Goal: Task Accomplishment & Management: Complete application form

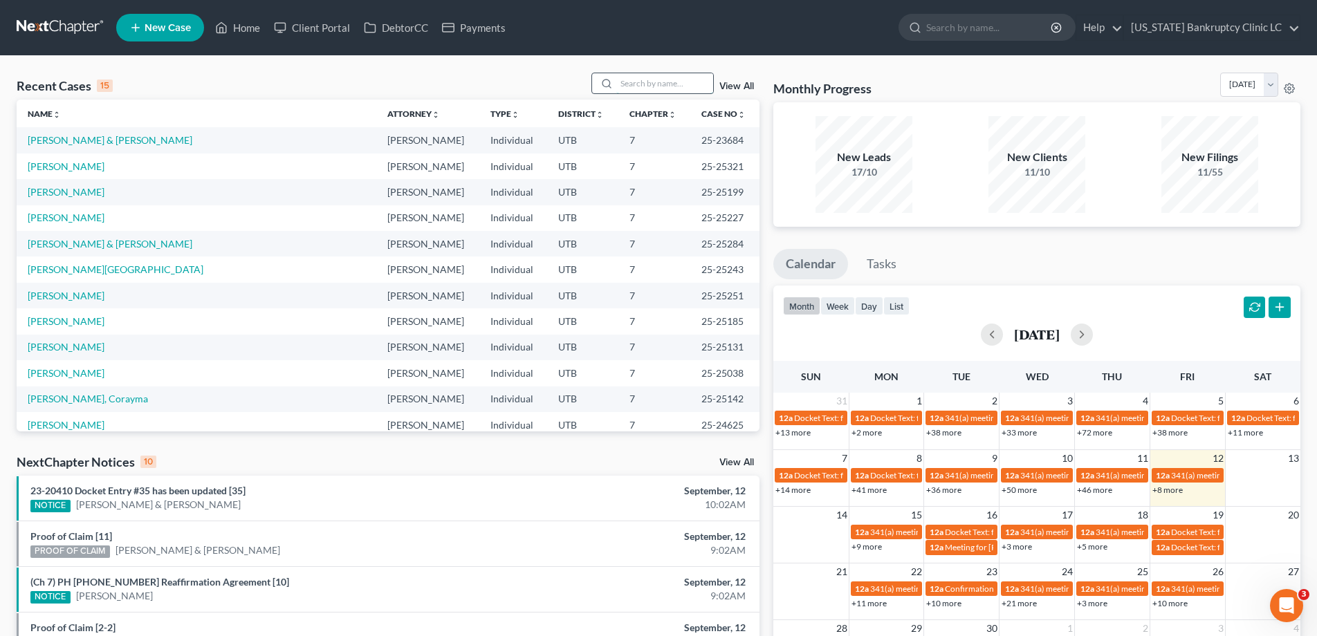
click at [673, 86] on input "search" at bounding box center [664, 83] width 97 height 20
type input "workman"
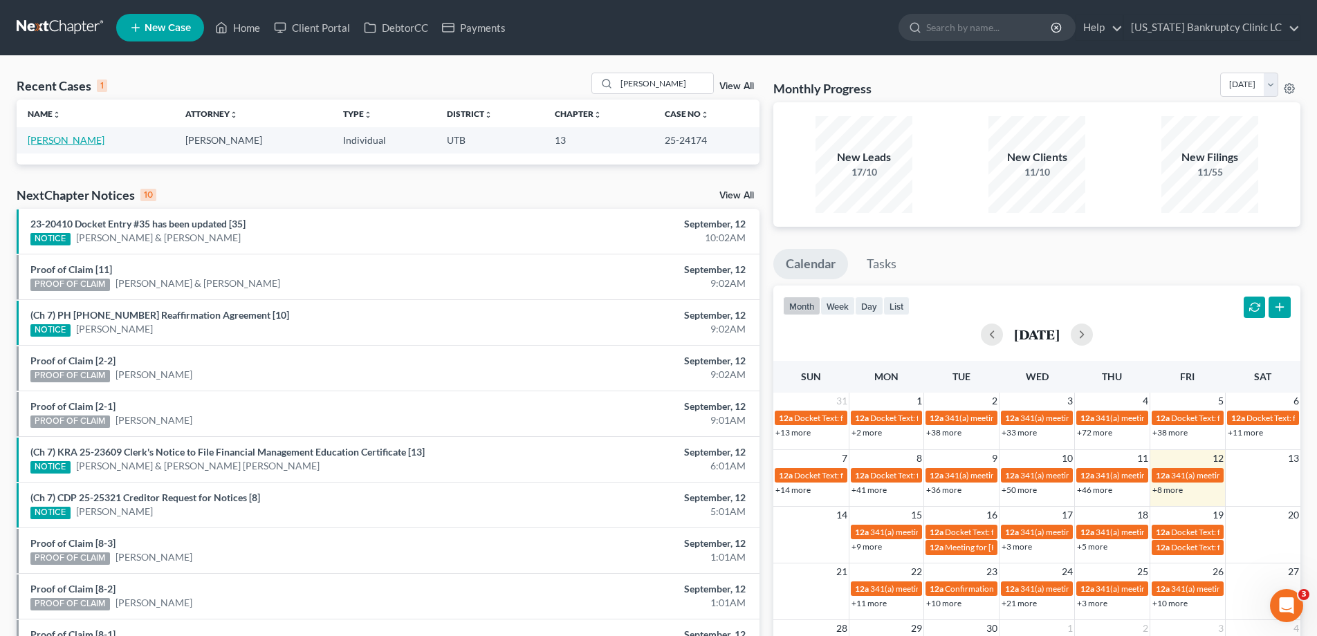
click at [96, 141] on link "[PERSON_NAME]" at bounding box center [66, 140] width 77 height 12
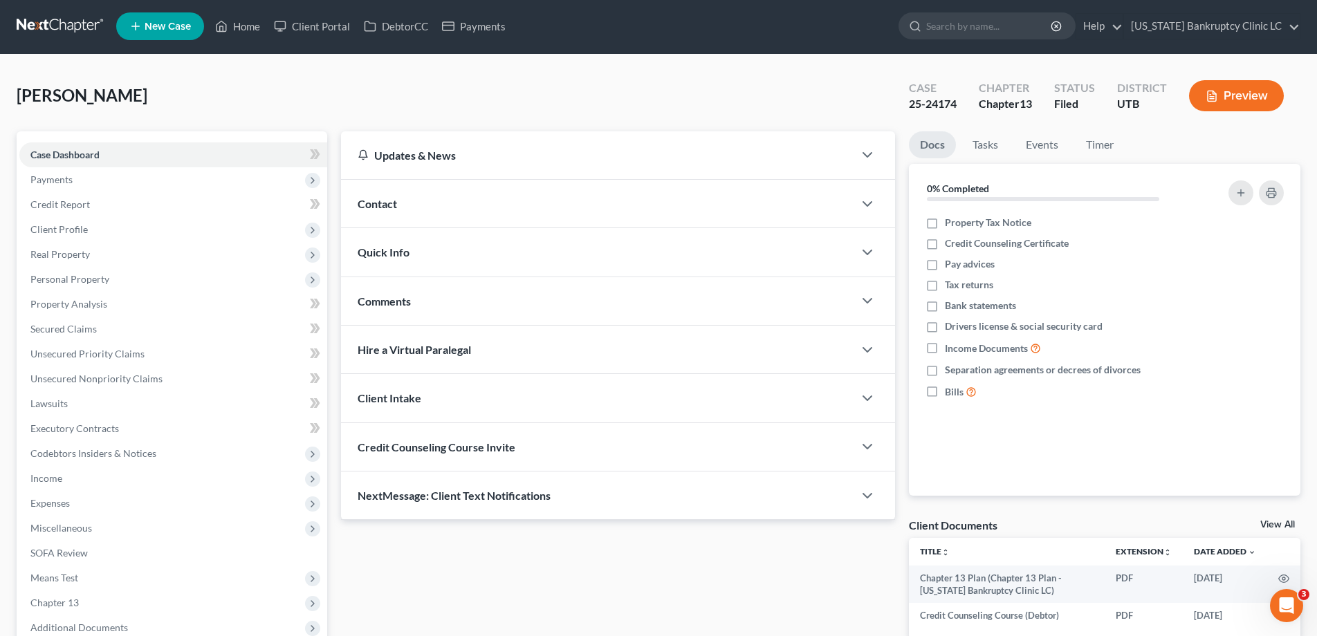
click at [56, 26] on link at bounding box center [61, 26] width 89 height 25
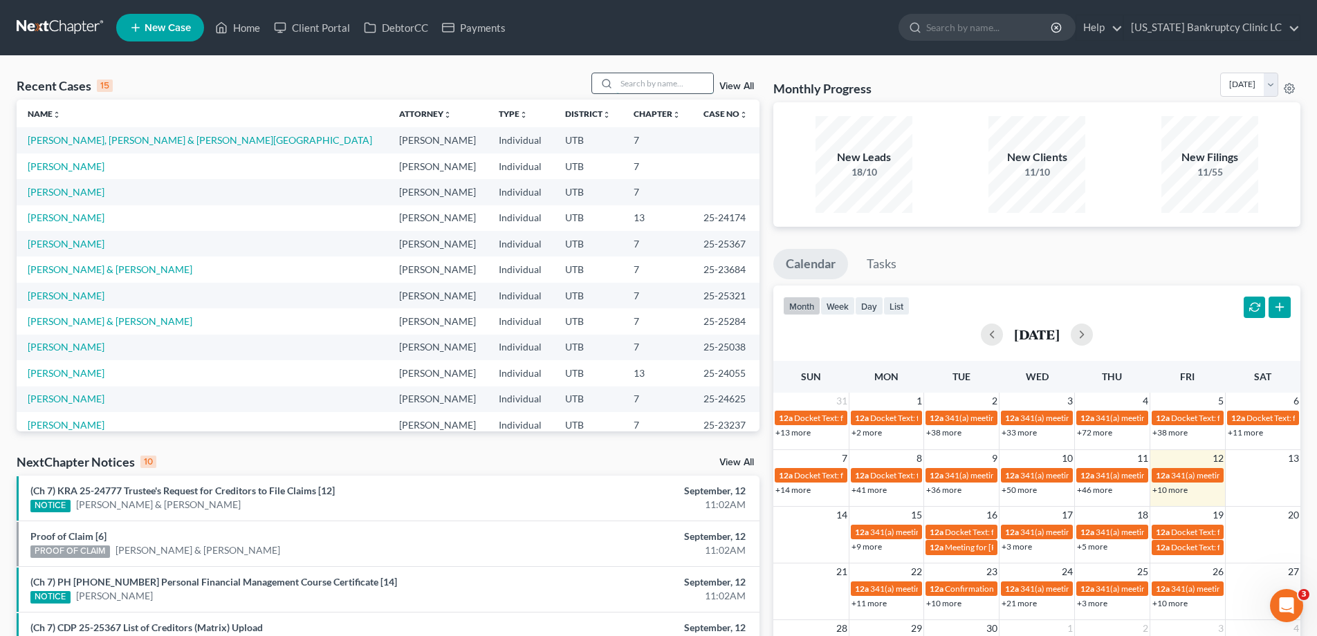
click at [666, 80] on input "search" at bounding box center [664, 83] width 97 height 20
type input "bon"
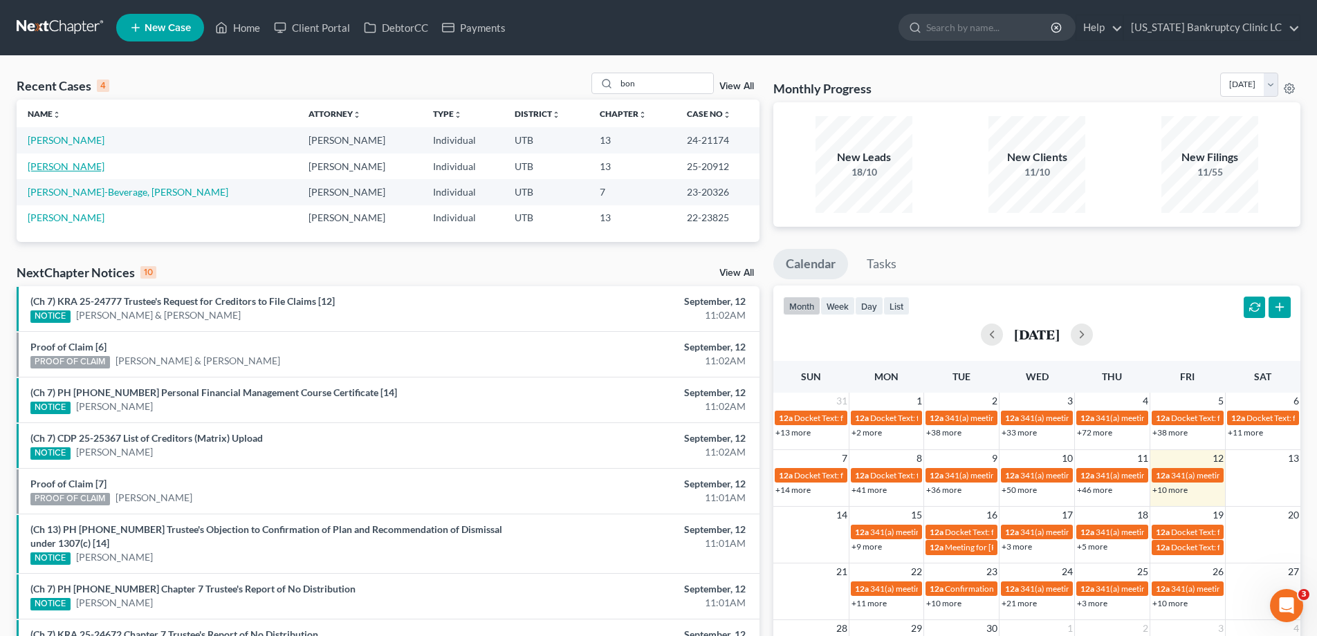
click at [53, 172] on link "[PERSON_NAME]" at bounding box center [66, 166] width 77 height 12
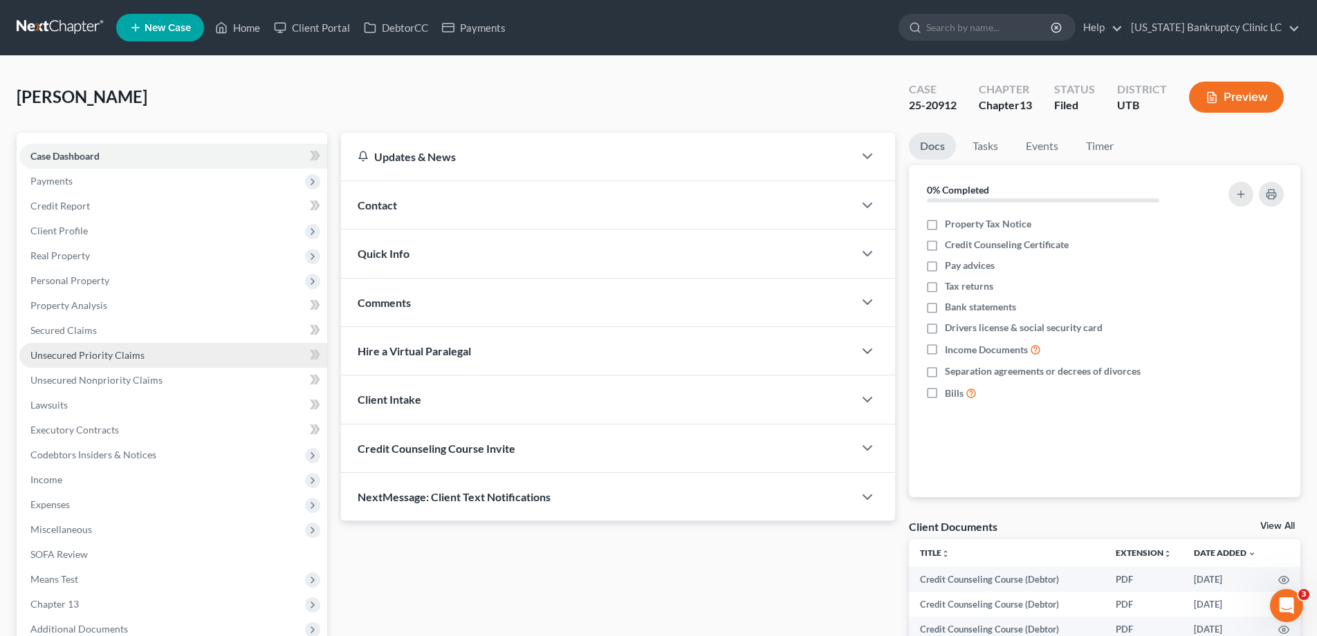
click at [86, 357] on span "Unsecured Priority Claims" at bounding box center [87, 355] width 114 height 12
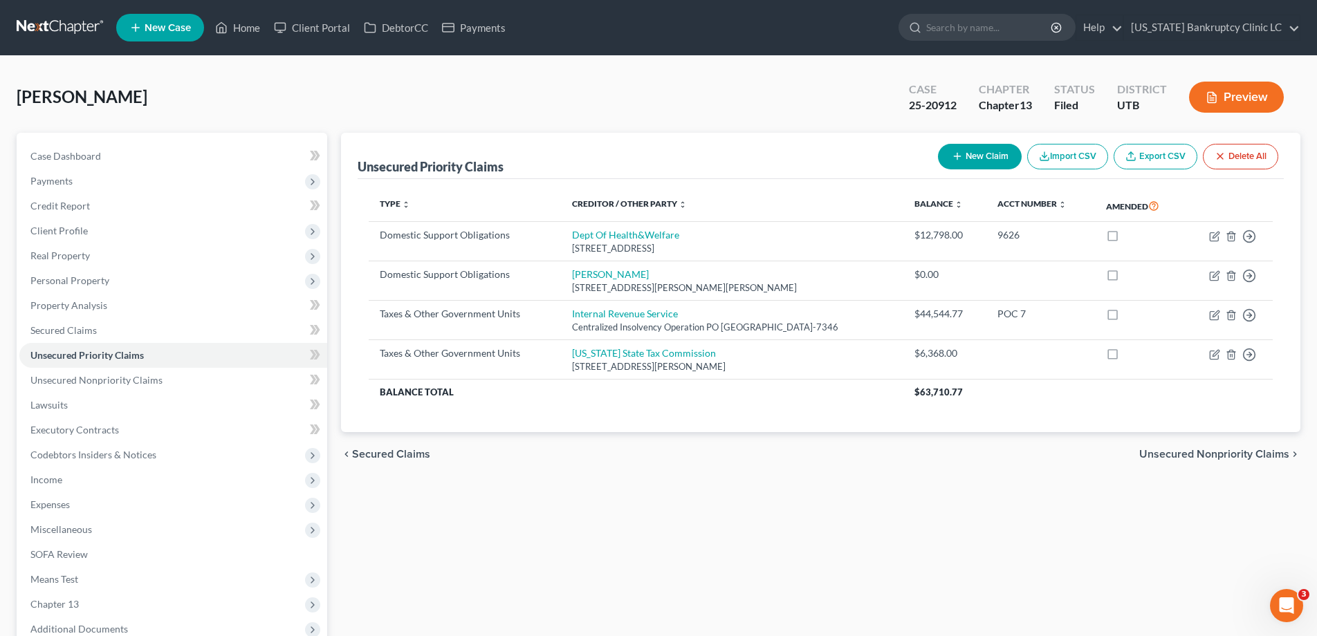
click at [56, 27] on link at bounding box center [61, 27] width 89 height 25
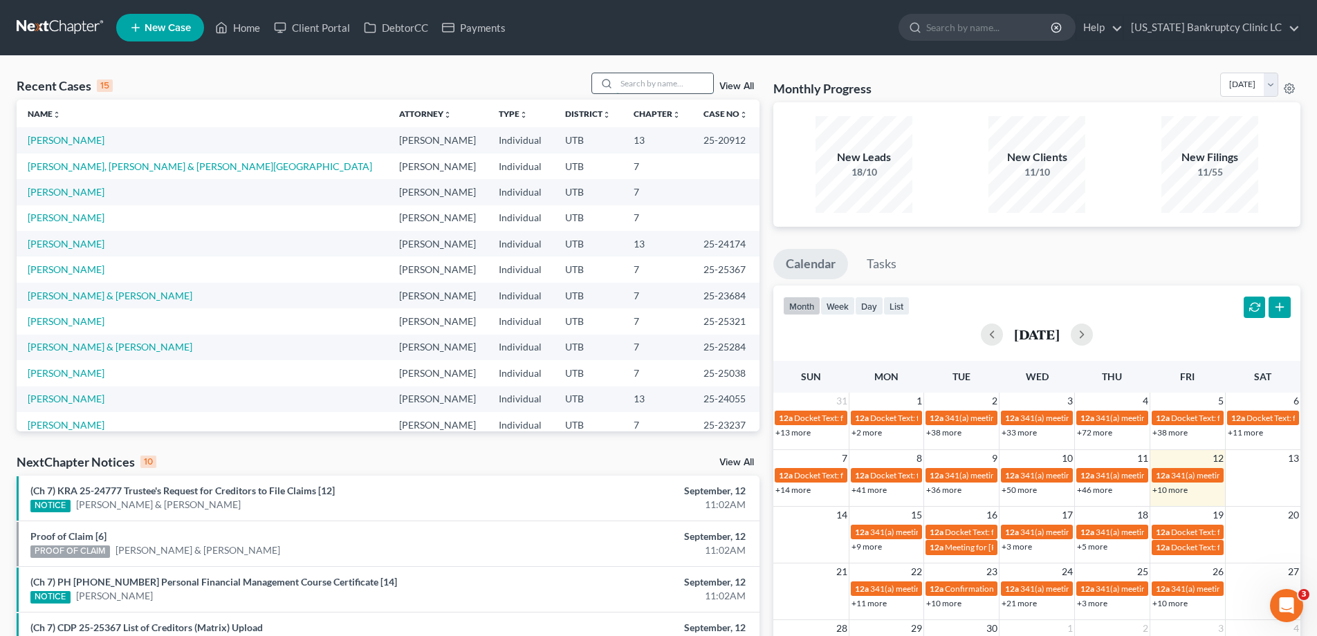
click at [677, 85] on input "search" at bounding box center [664, 83] width 97 height 20
type input "workman"
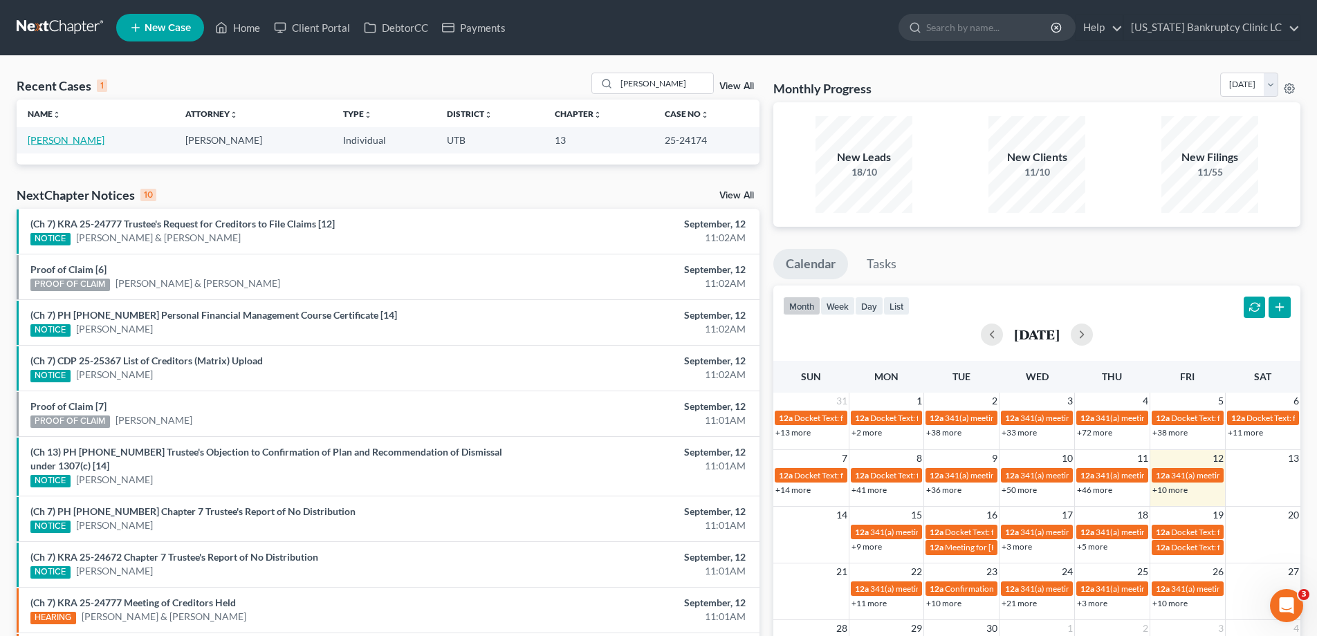
click at [91, 138] on link "[PERSON_NAME]" at bounding box center [66, 140] width 77 height 12
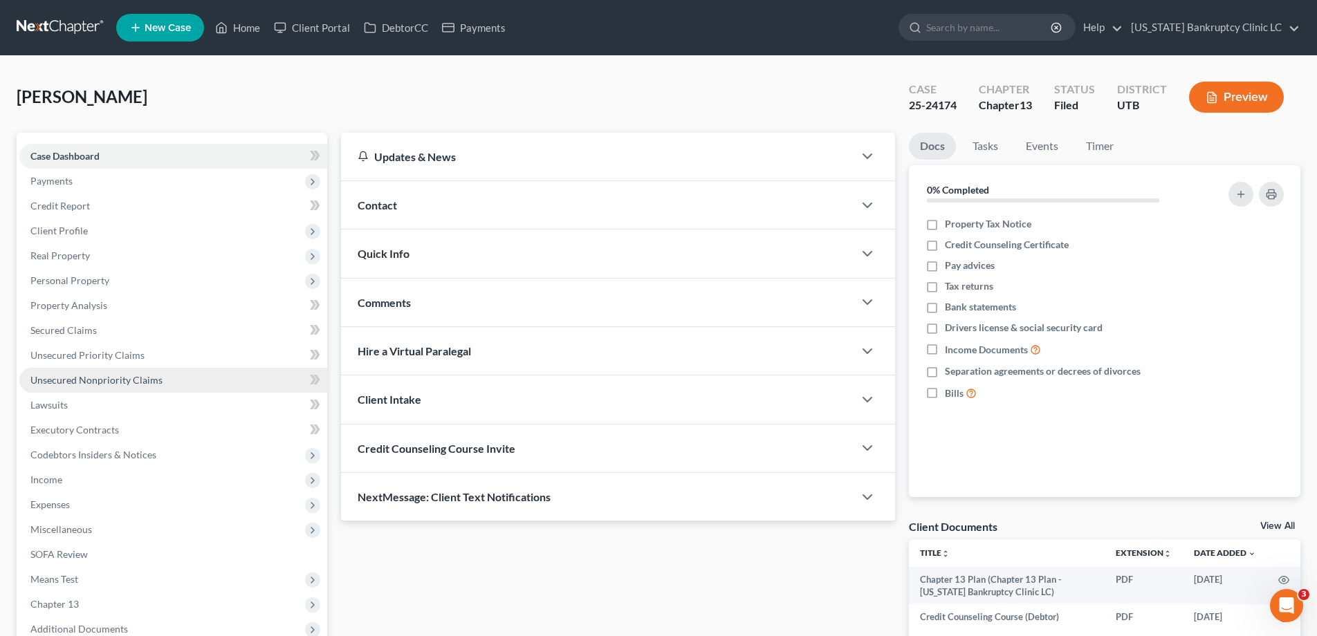
click at [95, 382] on span "Unsecured Nonpriority Claims" at bounding box center [96, 380] width 132 height 12
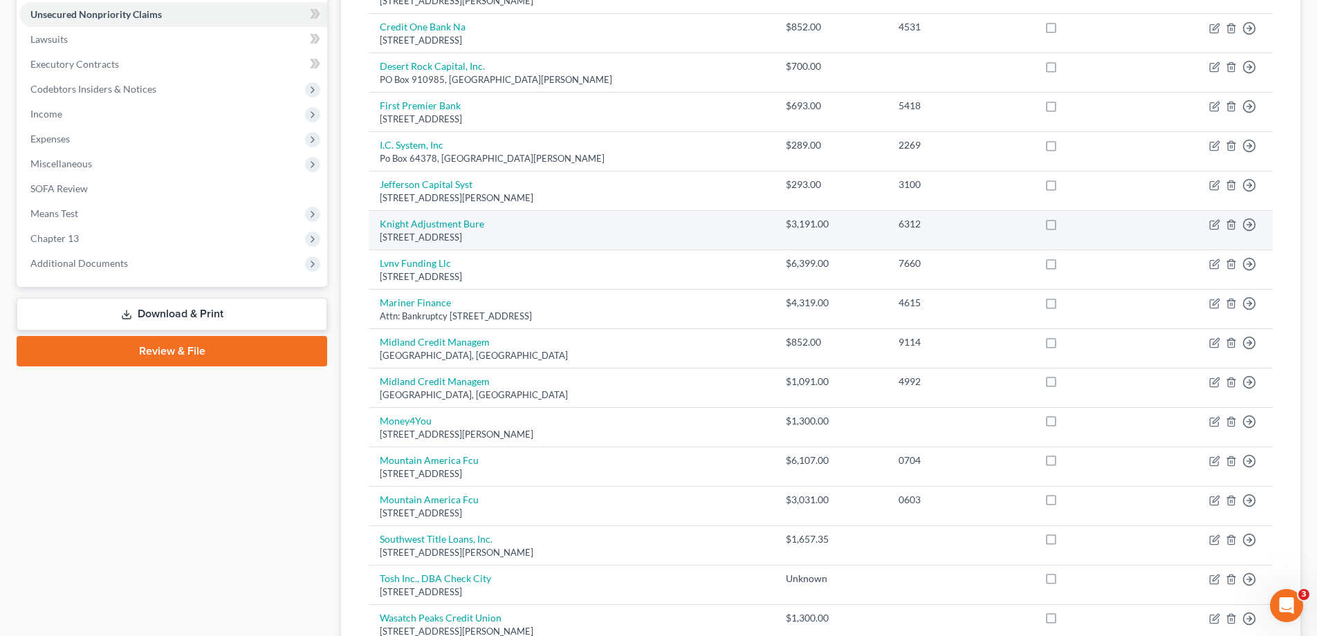
scroll to position [367, 0]
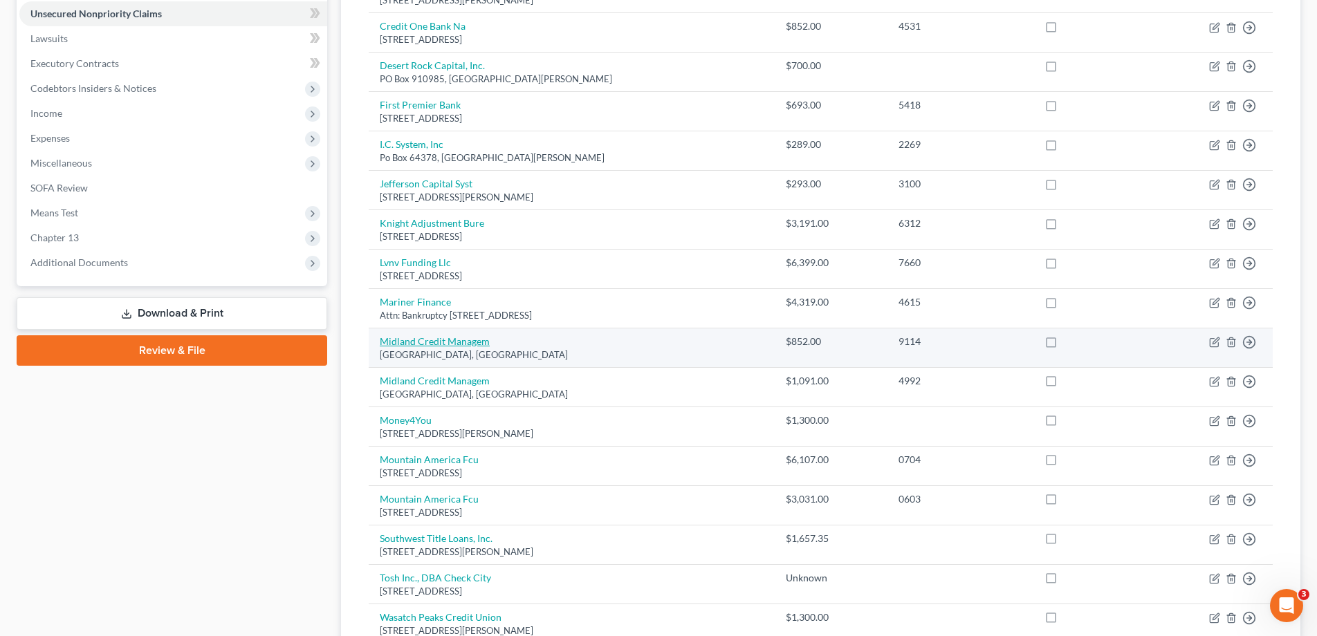
click at [457, 346] on link "Midland Credit Managem" at bounding box center [435, 341] width 110 height 12
select select "4"
select select "0"
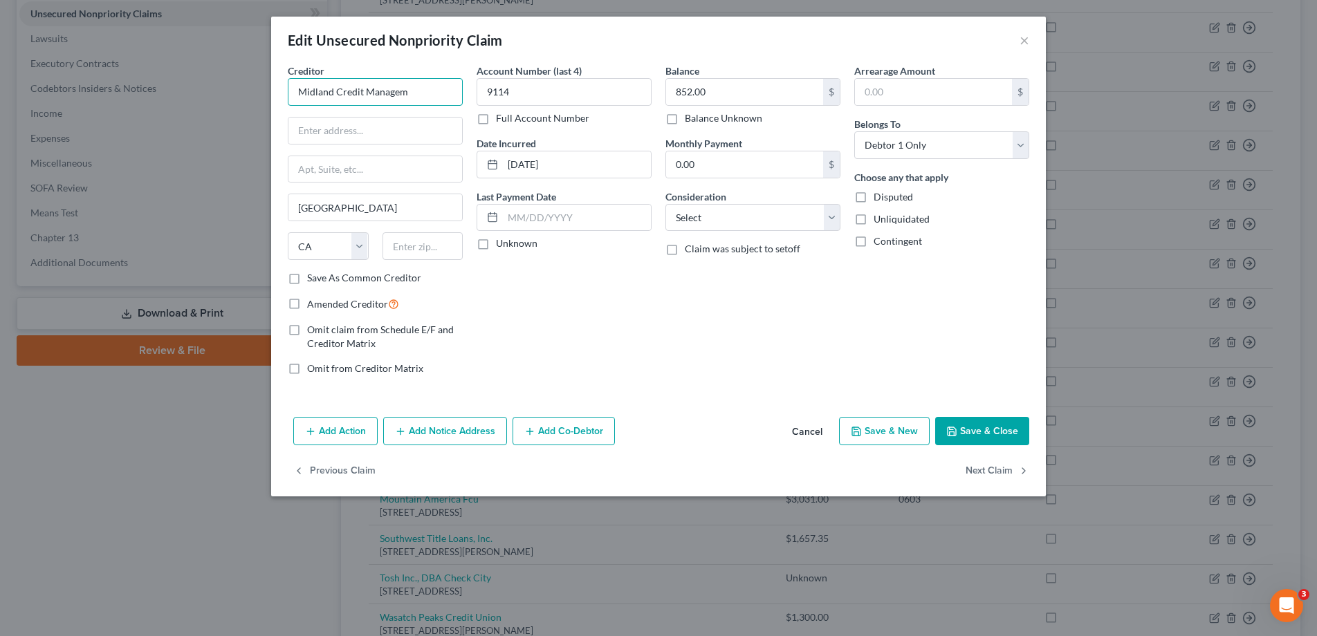
click at [412, 93] on input "Midland Credit Managem" at bounding box center [375, 92] width 175 height 28
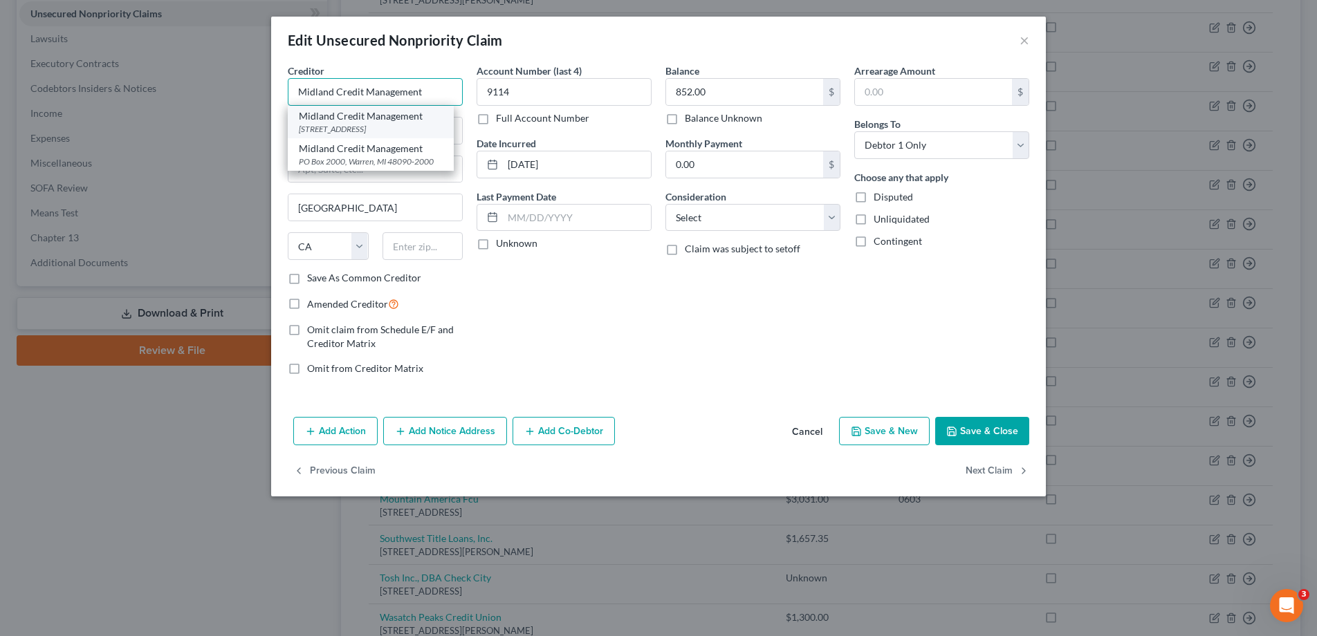
type input "Midland Credit Management"
click at [362, 129] on div "350 Camino De La Reina Suite 300, San Diego, CA 92108" at bounding box center [371, 129] width 144 height 12
type input "350 Camino De La Reina"
type input "Suite 300"
type input "92108"
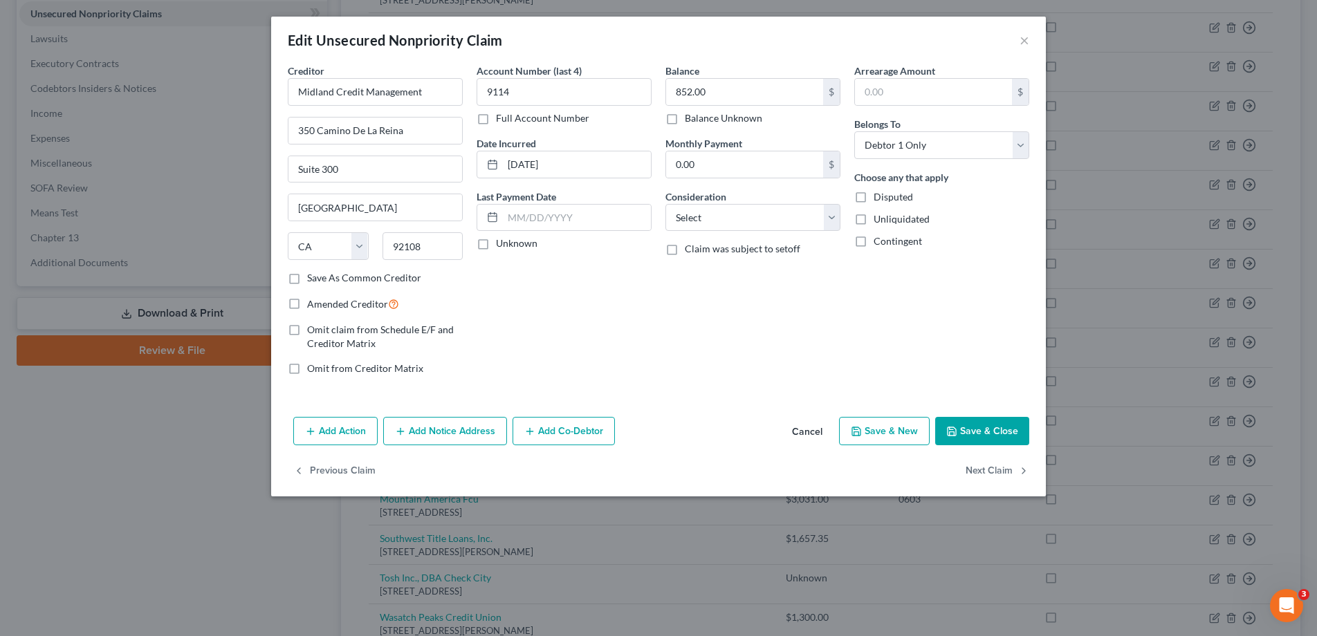
click at [974, 427] on button "Save & Close" at bounding box center [982, 431] width 94 height 29
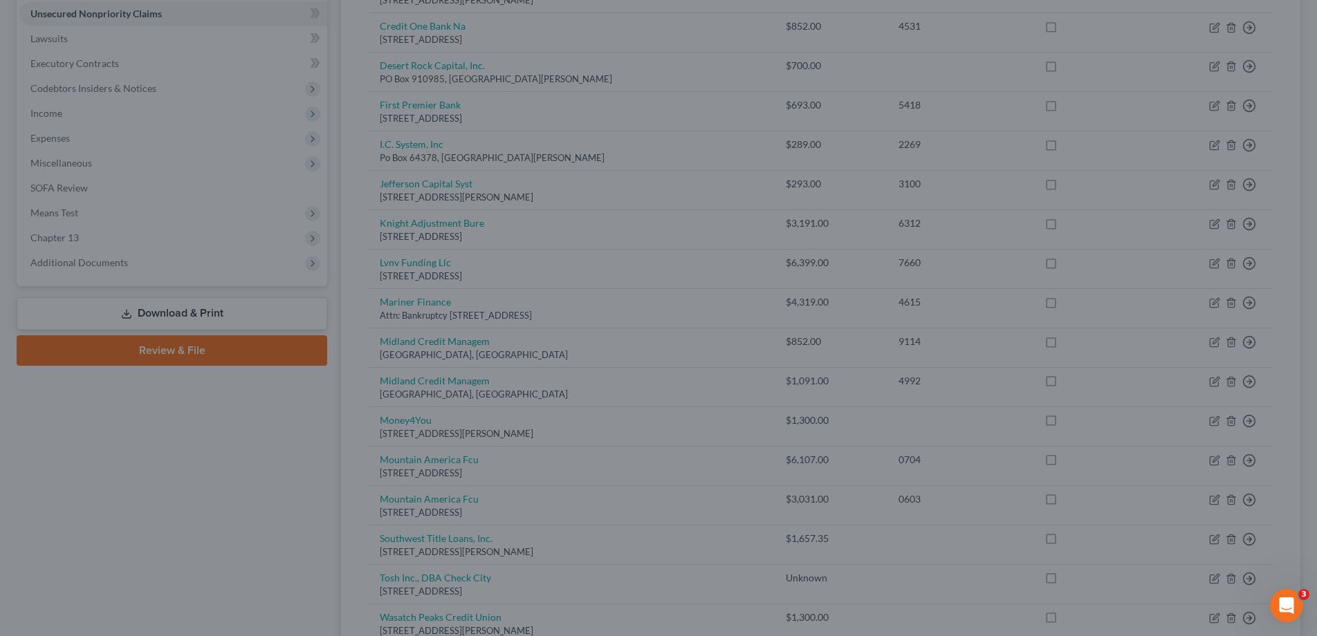
type input "0"
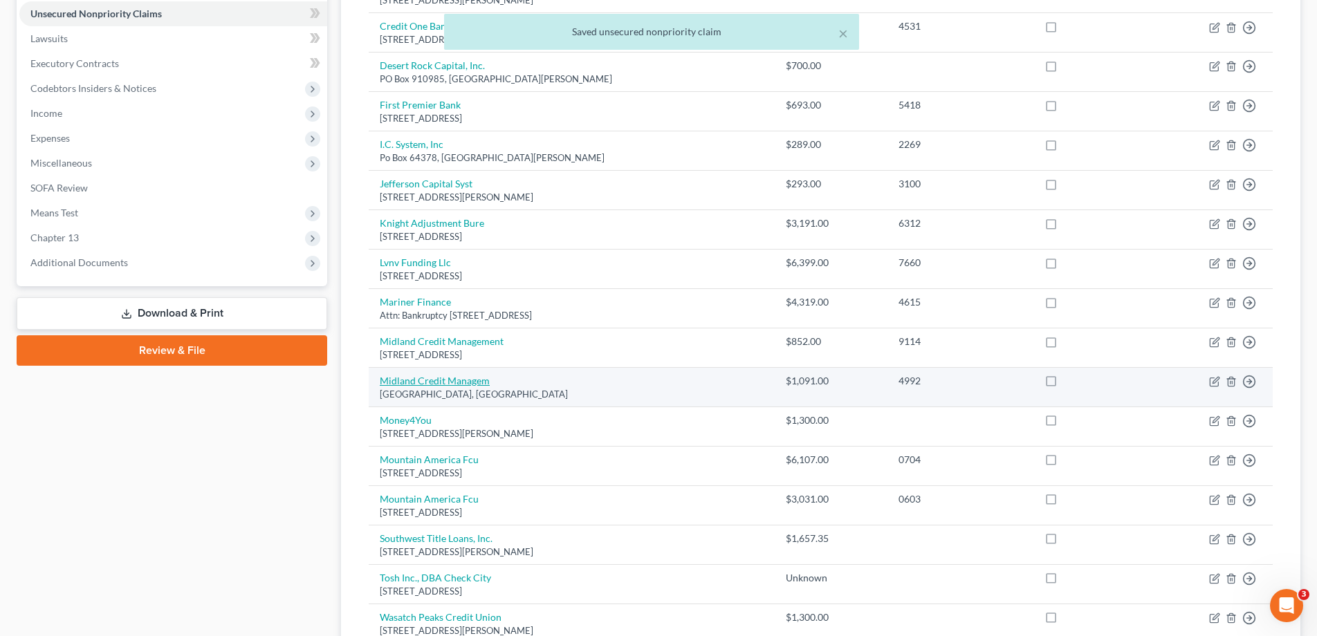
click at [426, 382] on link "Midland Credit Managem" at bounding box center [435, 381] width 110 height 12
select select "4"
select select "0"
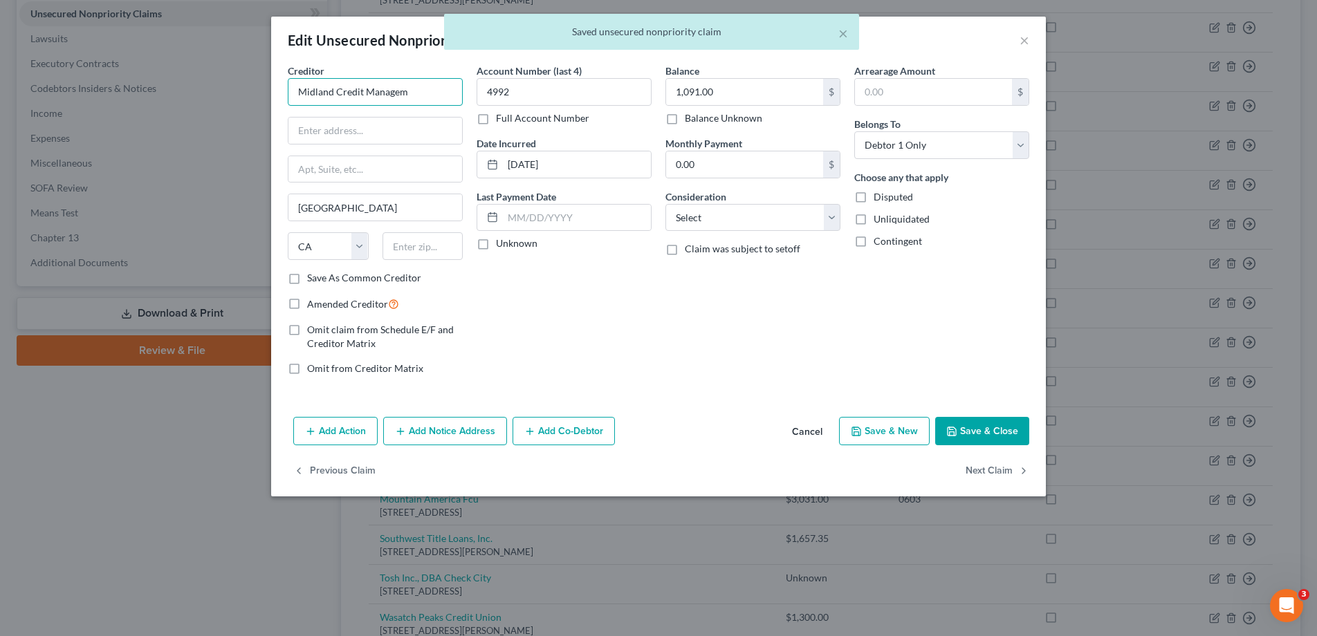
click at [413, 86] on input "Midland Credit Managem" at bounding box center [375, 92] width 175 height 28
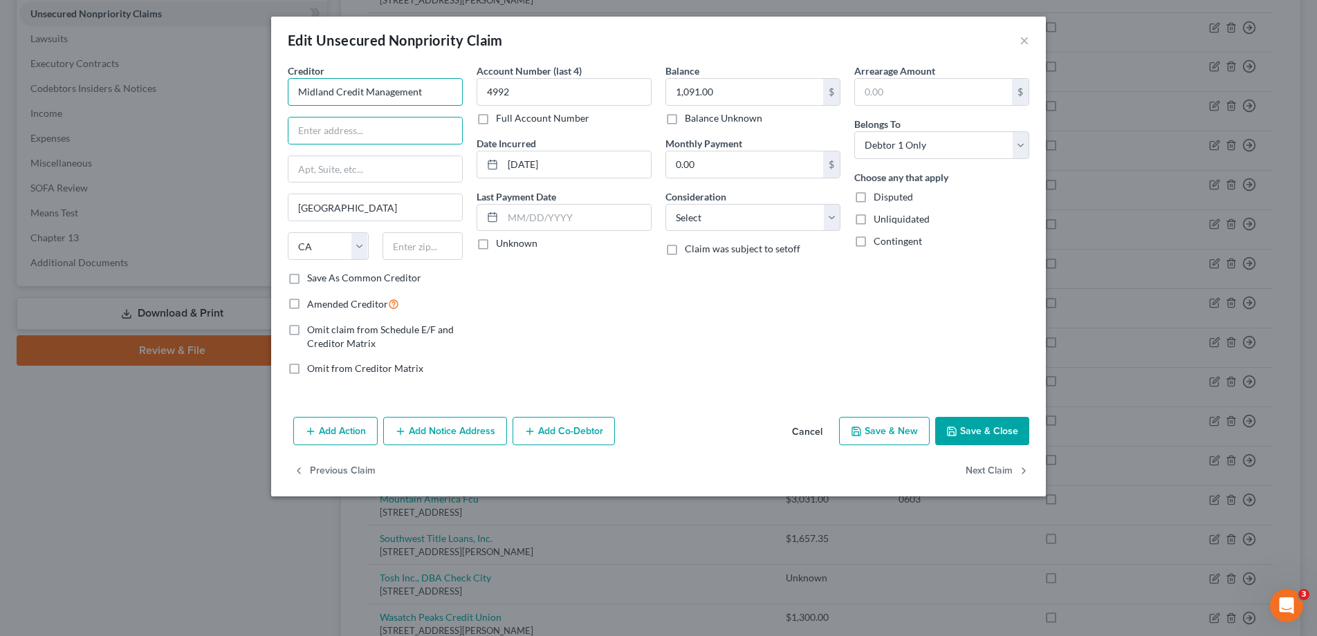
click at [438, 95] on input "Midland Credit Management" at bounding box center [375, 92] width 175 height 28
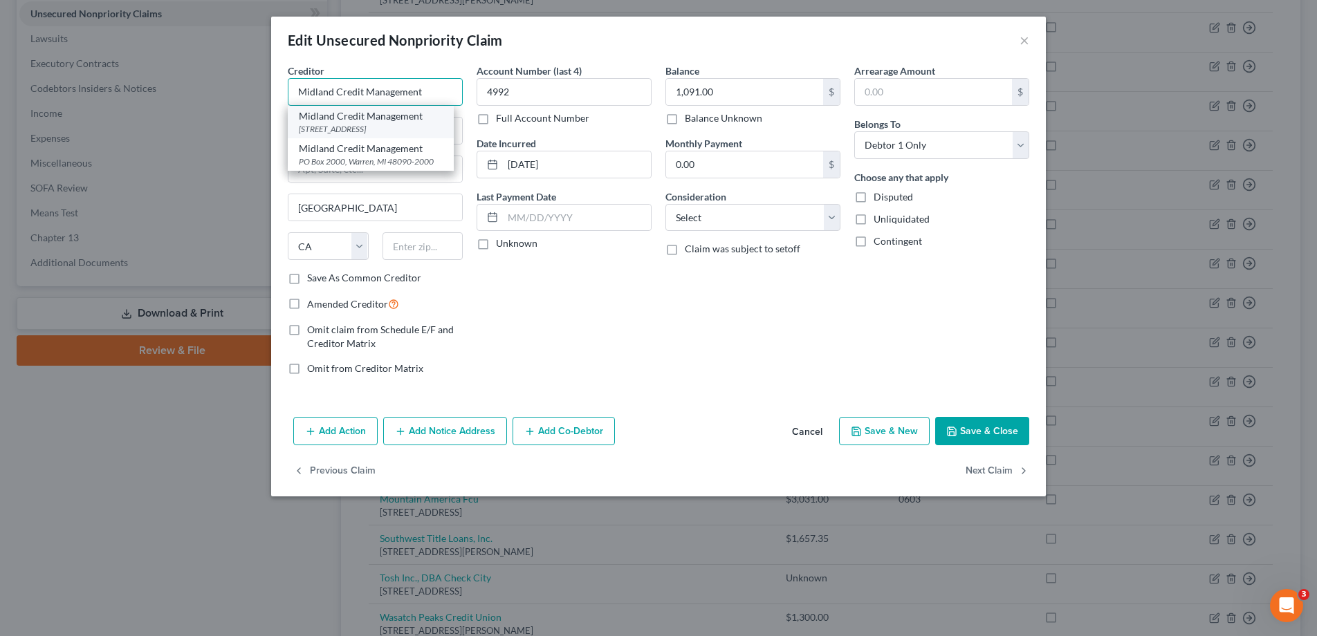
type input "Midland Credit Management"
click at [417, 127] on div "350 Camino De La Reina Suite 300, San Diego, CA 92108" at bounding box center [371, 129] width 144 height 12
type input "350 Camino De La Reina"
type input "Suite 300"
type input "92108"
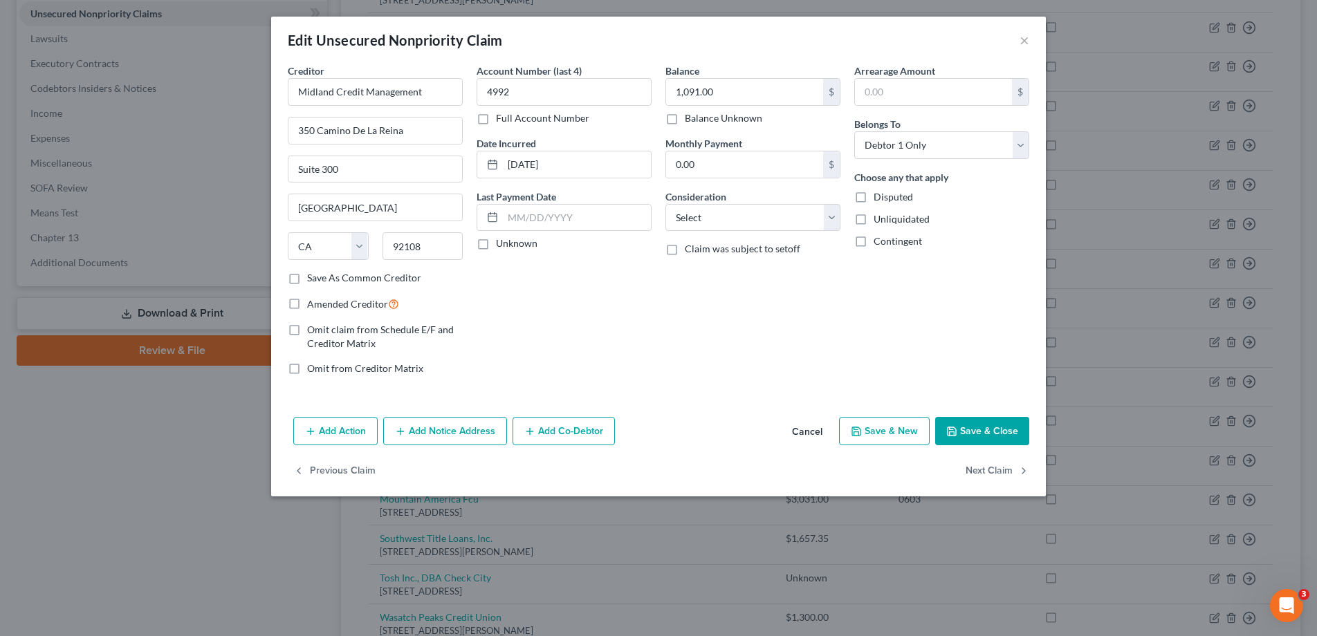
click at [979, 432] on button "Save & Close" at bounding box center [982, 431] width 94 height 29
type input "0"
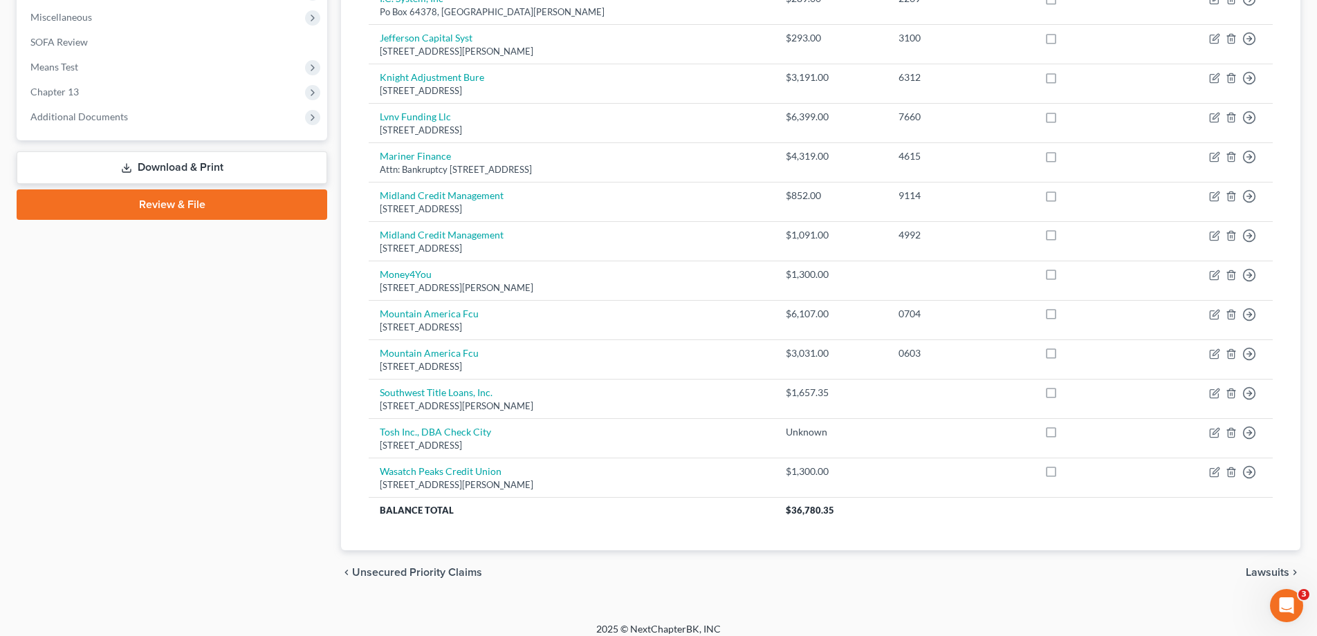
scroll to position [524, 0]
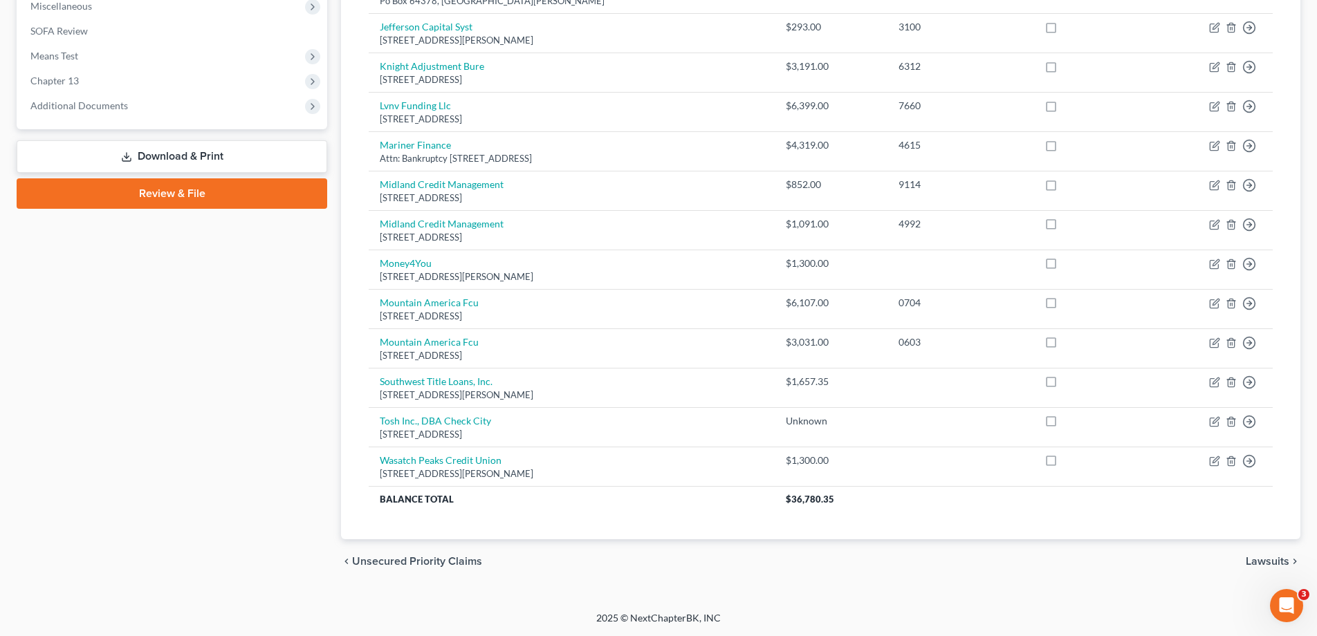
click at [189, 156] on link "Download & Print" at bounding box center [172, 156] width 311 height 33
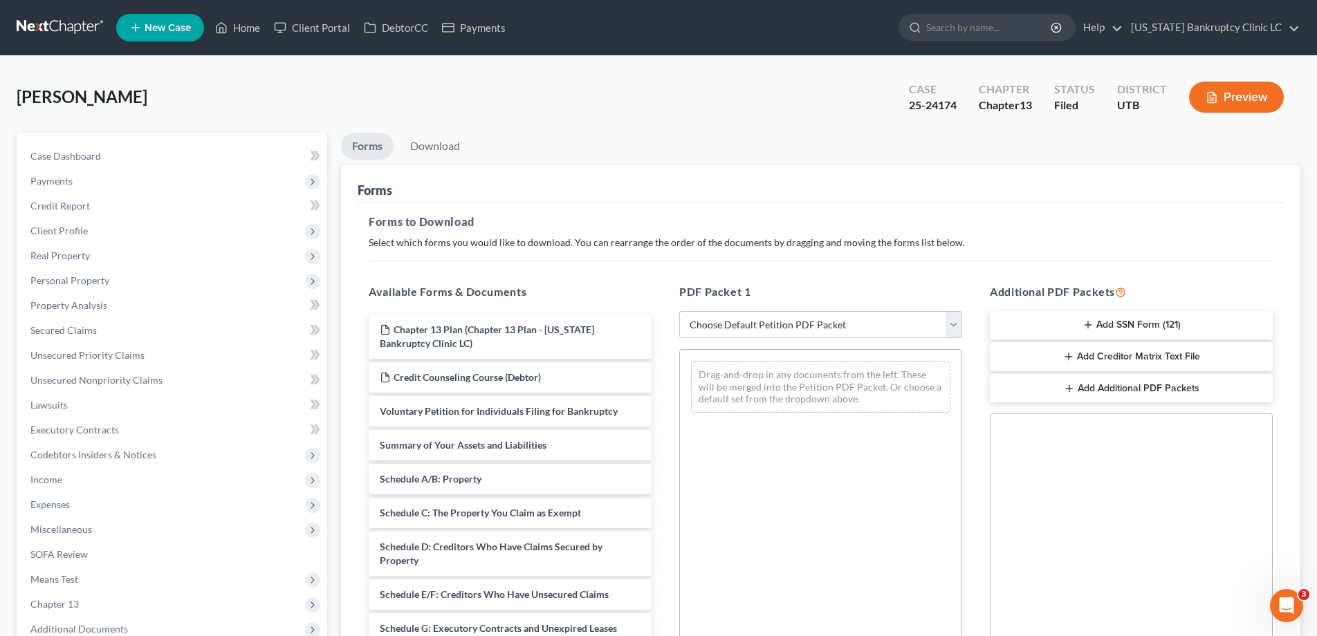
click at [953, 320] on select "Choose Default Petition PDF Packet Complete Bankruptcy Petition (all forms and …" at bounding box center [820, 325] width 283 height 28
drag, startPoint x: 425, startPoint y: 593, endPoint x: 737, endPoint y: 374, distance: 380.9
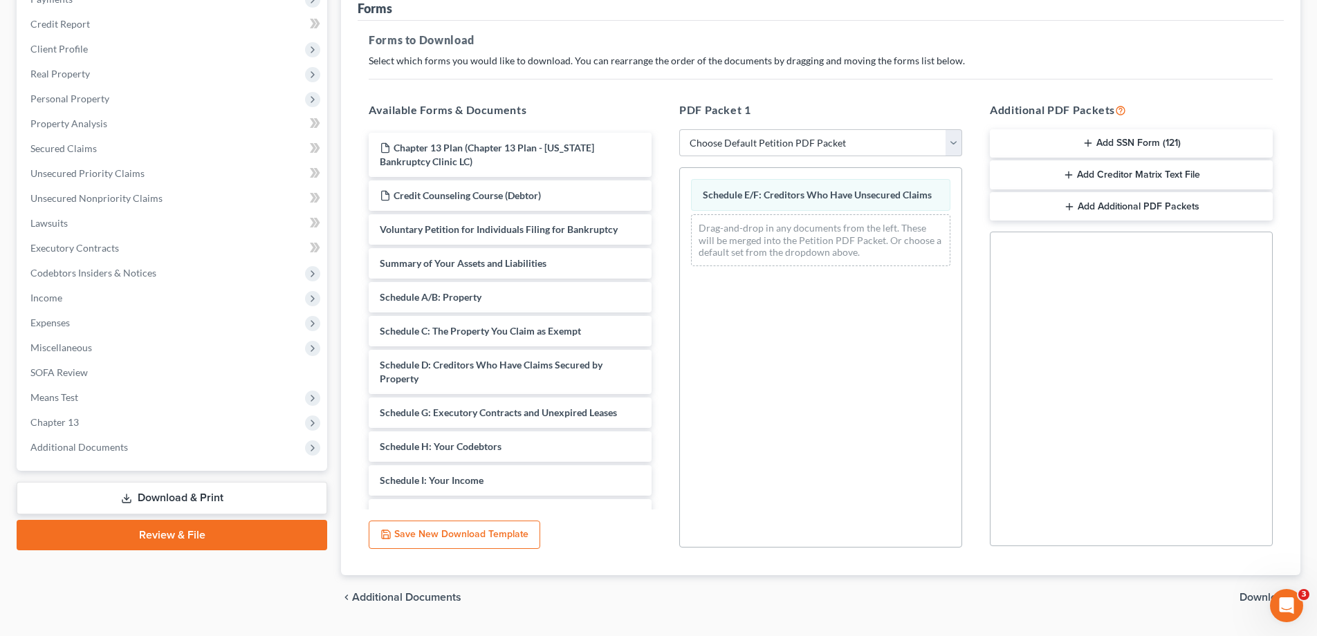
scroll to position [218, 0]
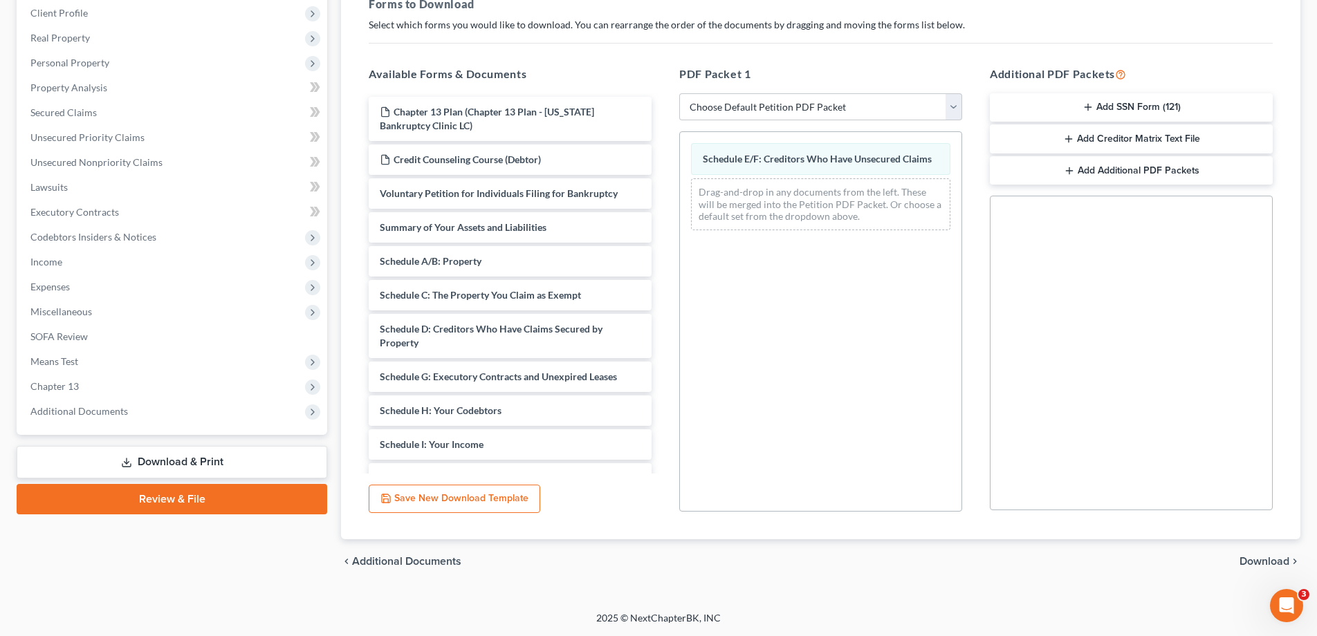
click at [1266, 563] on span "Download" at bounding box center [1265, 561] width 50 height 11
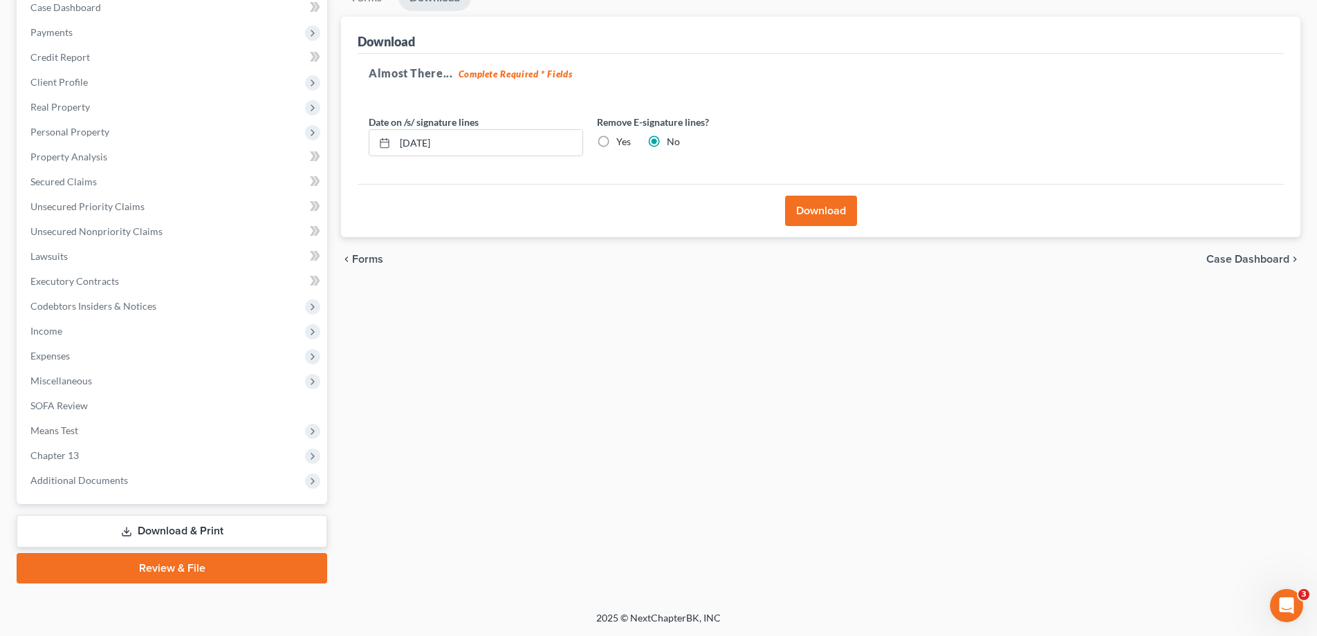
click at [822, 205] on button "Download" at bounding box center [821, 211] width 72 height 30
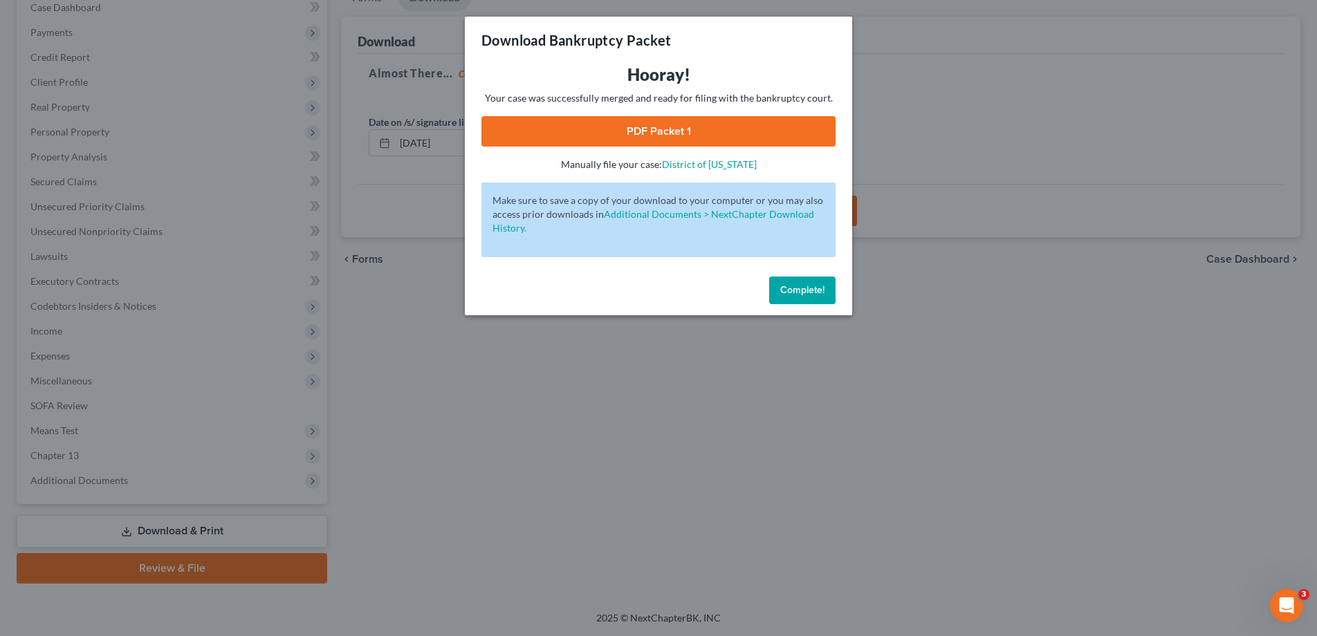
click at [676, 129] on link "PDF Packet 1" at bounding box center [658, 131] width 354 height 30
click at [816, 288] on span "Complete!" at bounding box center [802, 290] width 44 height 12
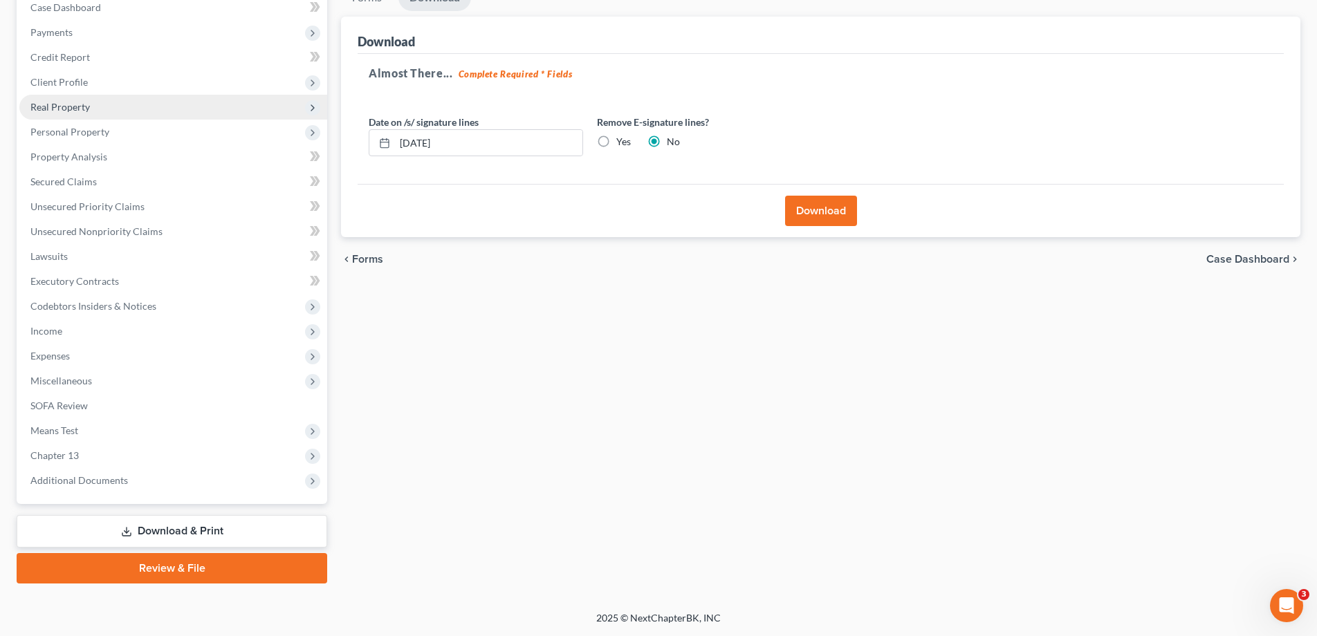
scroll to position [0, 0]
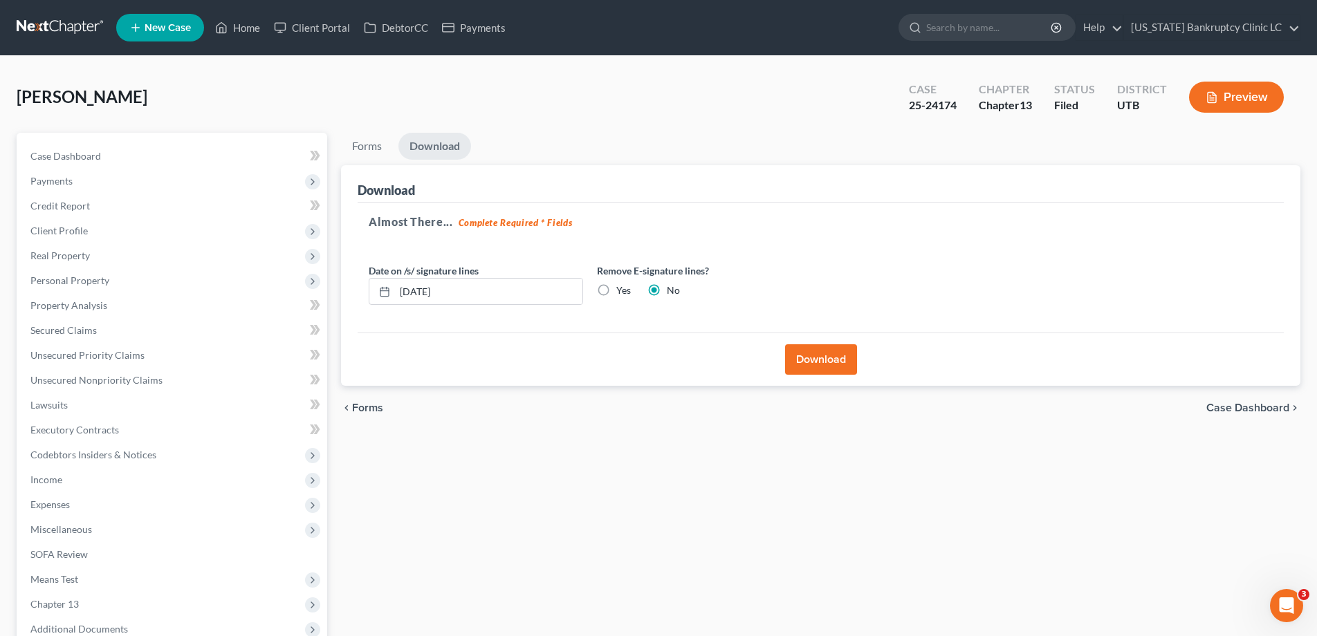
click at [84, 19] on link at bounding box center [61, 27] width 89 height 25
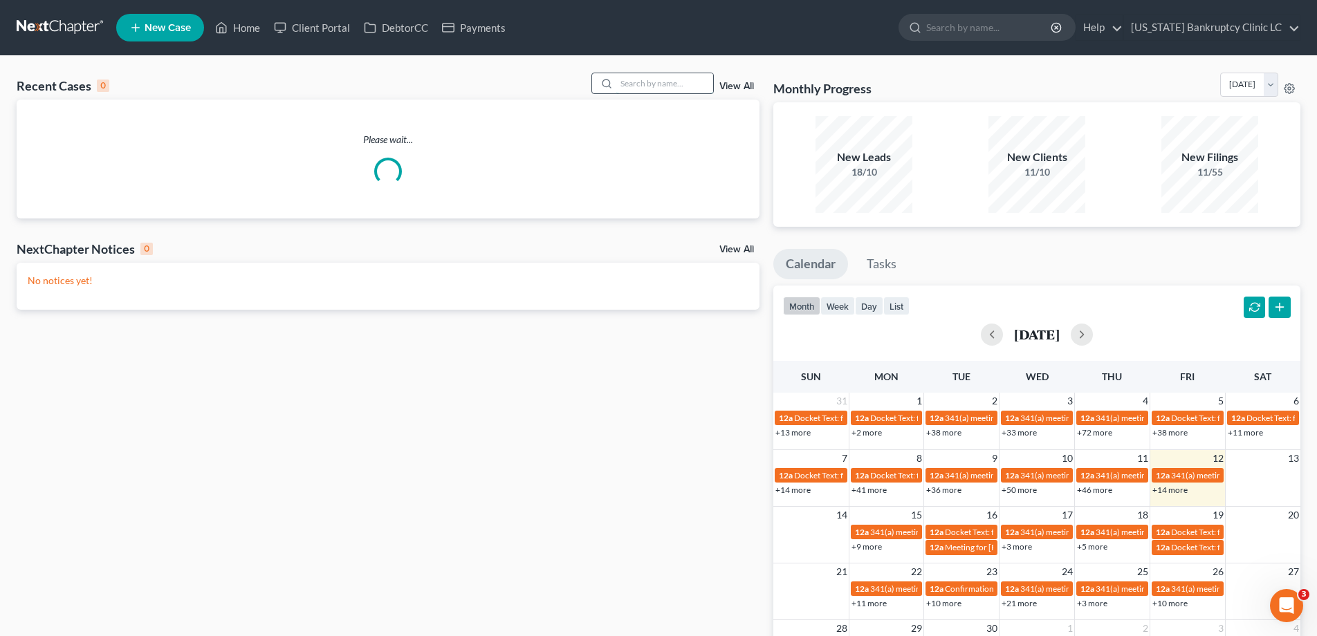
click at [673, 87] on input "search" at bounding box center [664, 83] width 97 height 20
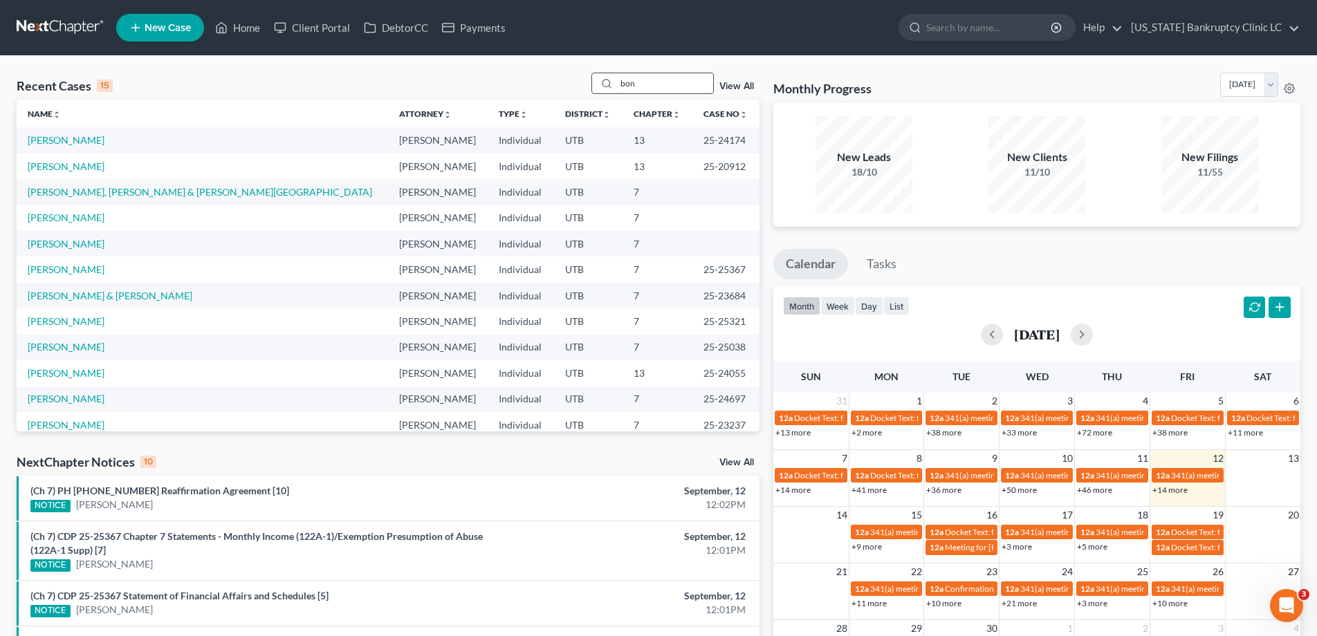
type input "bon"
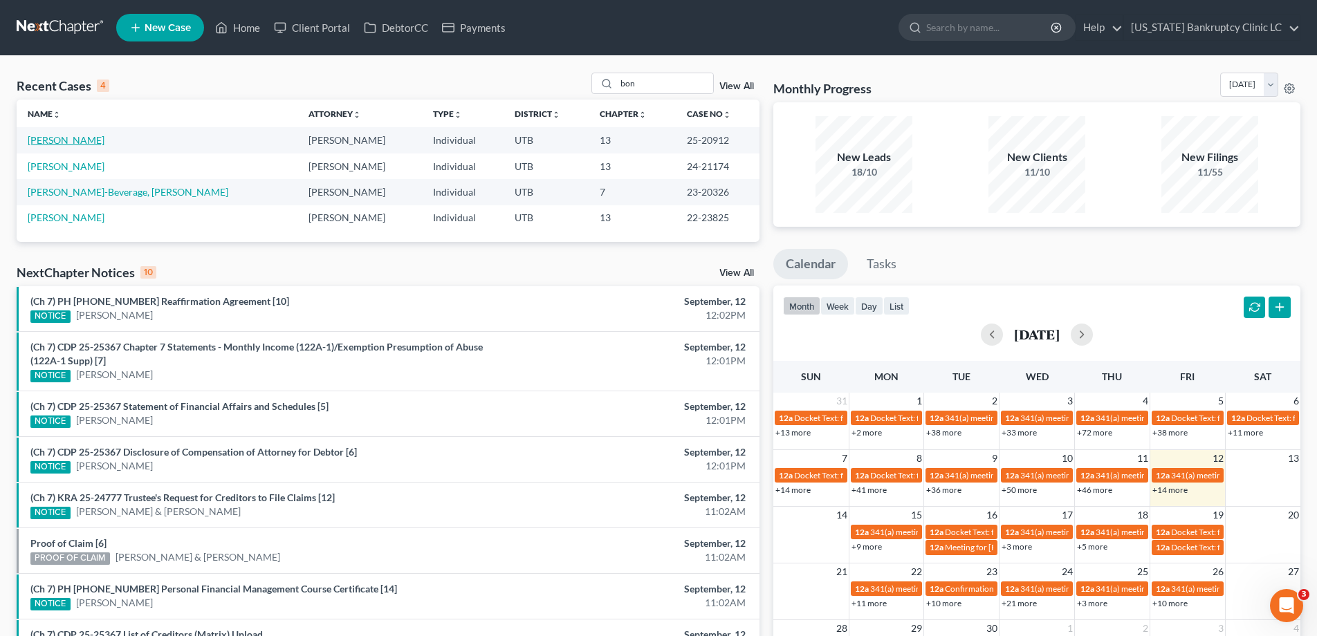
click at [50, 142] on link "[PERSON_NAME]" at bounding box center [66, 140] width 77 height 12
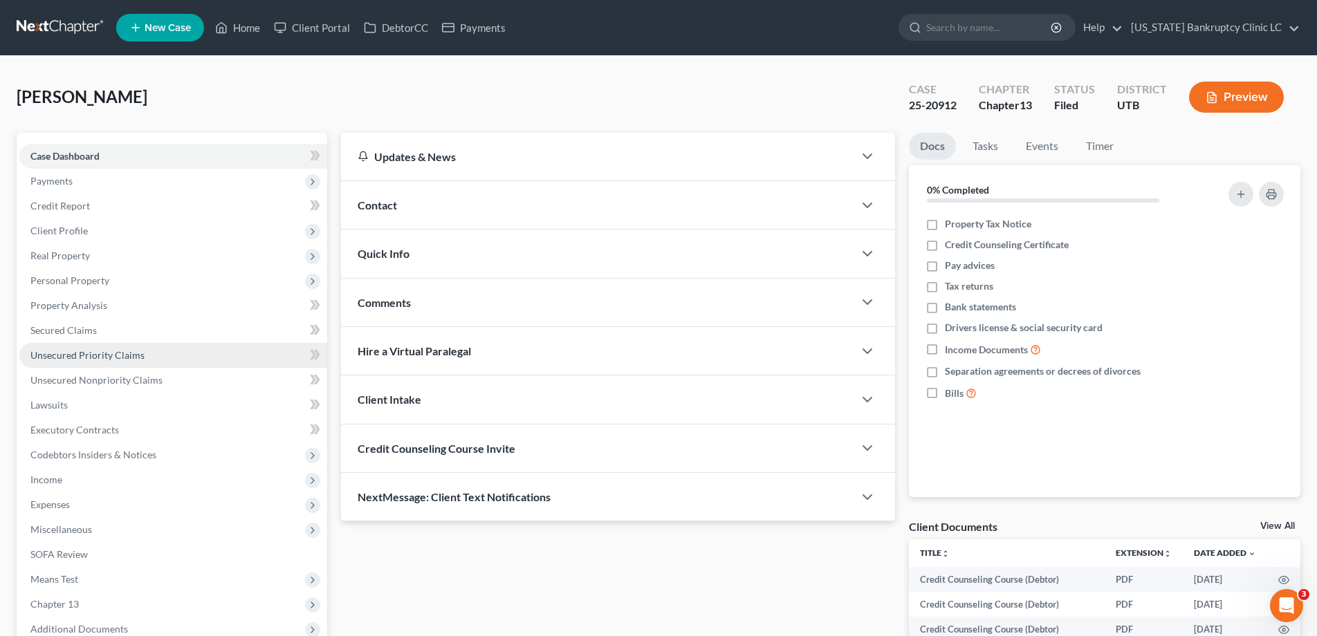
click at [64, 353] on span "Unsecured Priority Claims" at bounding box center [87, 355] width 114 height 12
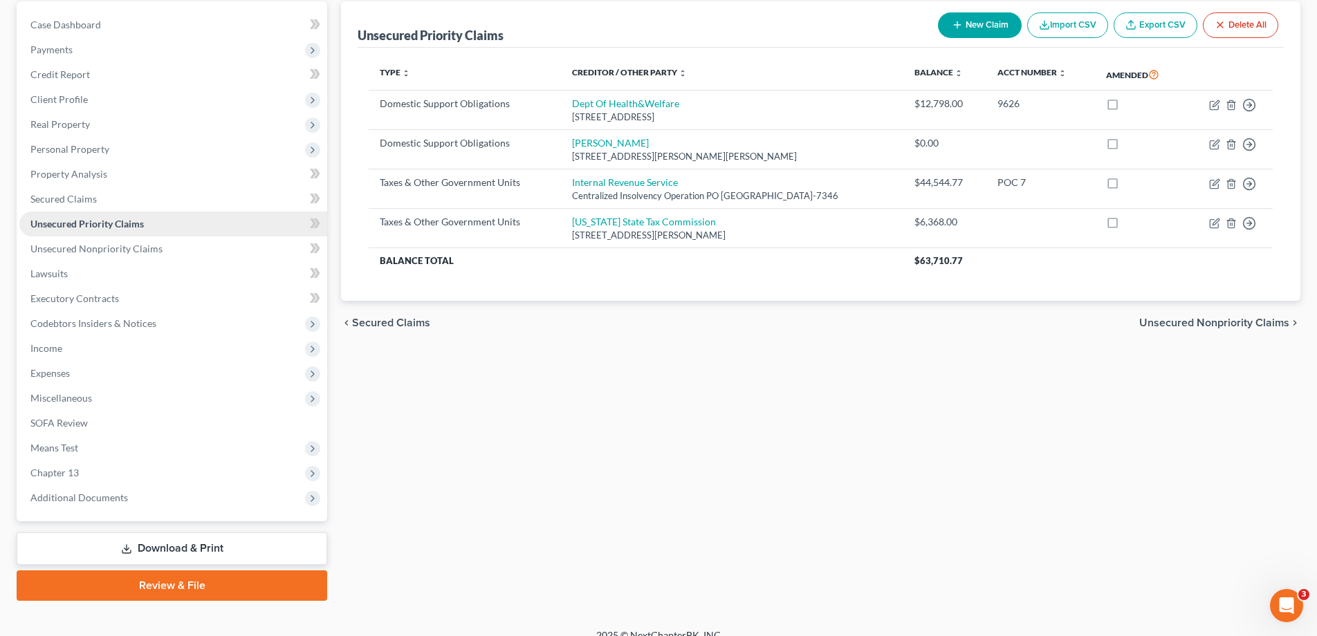
scroll to position [149, 0]
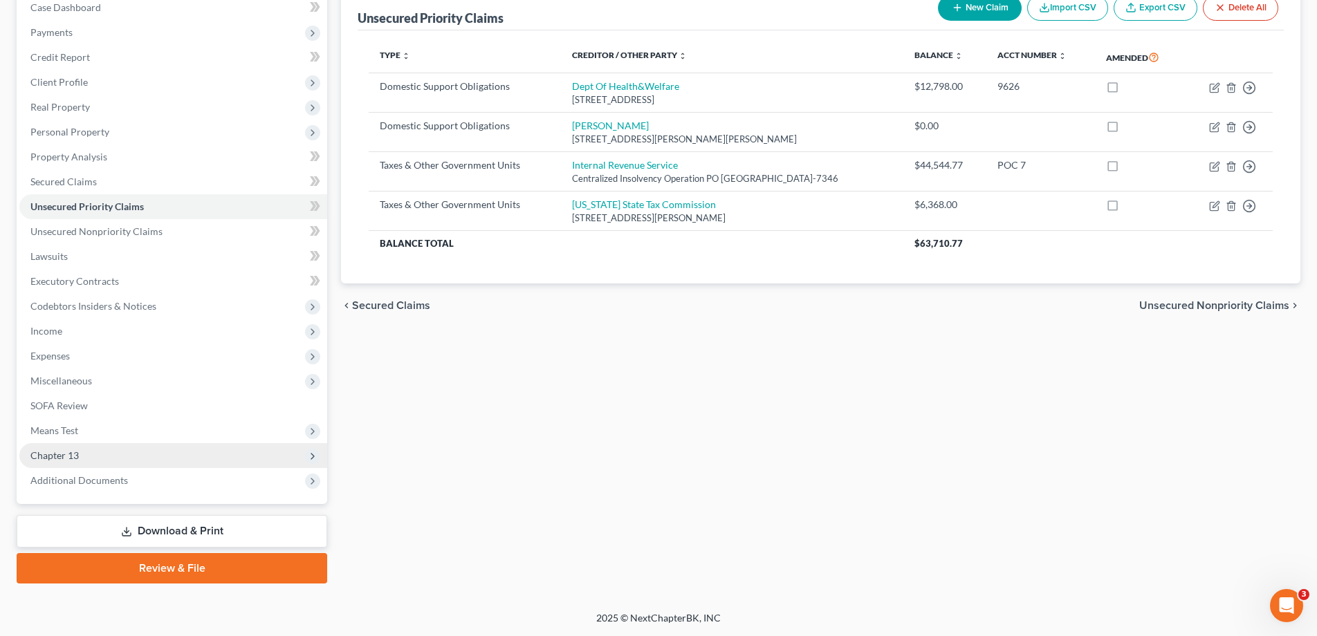
click at [45, 452] on span "Chapter 13" at bounding box center [54, 456] width 48 height 12
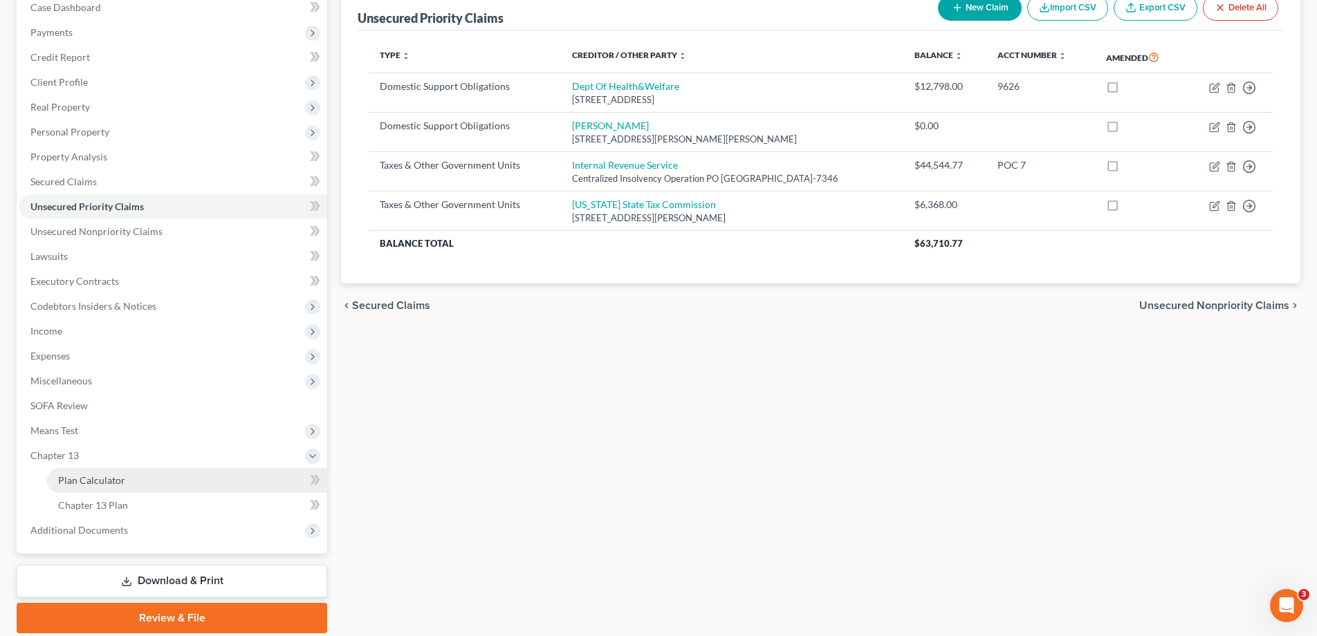
click at [106, 476] on span "Plan Calculator" at bounding box center [91, 481] width 67 height 12
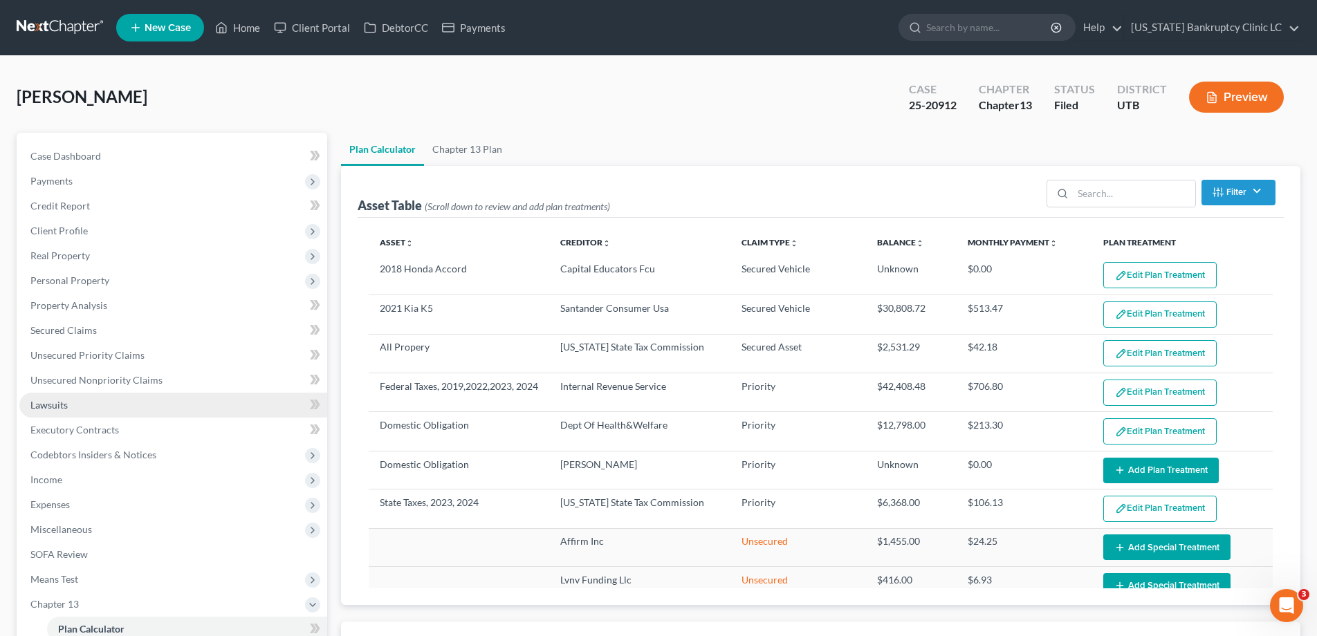
select select "59"
click at [46, 28] on link at bounding box center [61, 27] width 89 height 25
